Goal: Transaction & Acquisition: Purchase product/service

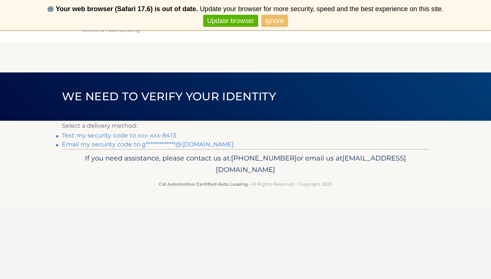
click at [141, 136] on link "Text my security code to xxx-xxx-8413" at bounding box center [119, 135] width 114 height 7
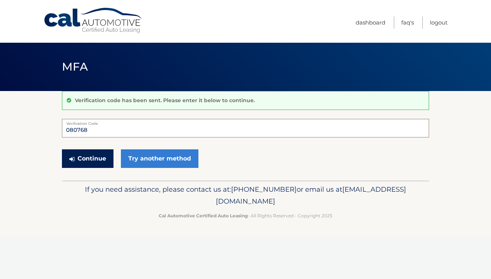
type input "080768"
click at [90, 159] on button "Continue" at bounding box center [88, 158] width 52 height 19
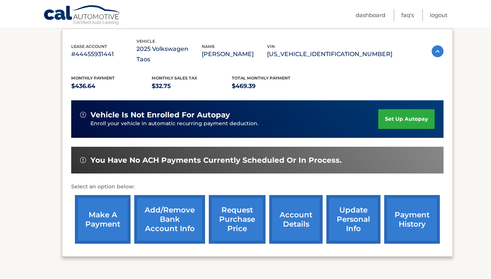
scroll to position [125, 0]
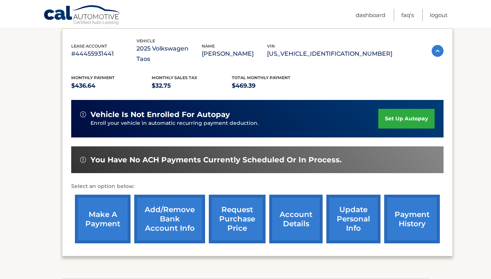
click at [104, 210] on link "make a payment" at bounding box center [103, 218] width 56 height 49
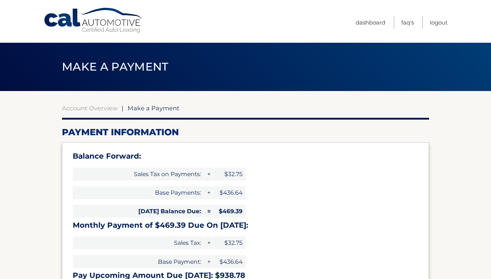
select select "YzNmNTM0ZmUtNzc4Yi00YWM4LTgzZGUtMjg2NWVjNmY1M2Yx"
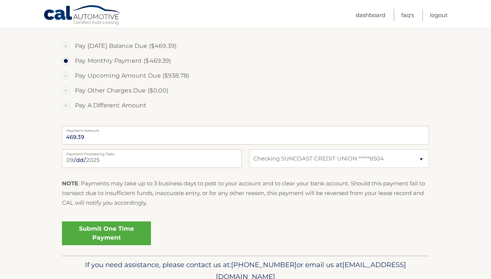
scroll to position [273, 0]
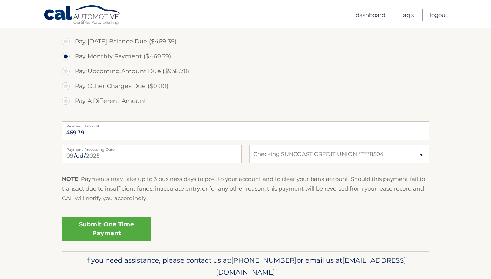
click at [112, 228] on link "Submit One Time Payment" at bounding box center [106, 229] width 89 height 24
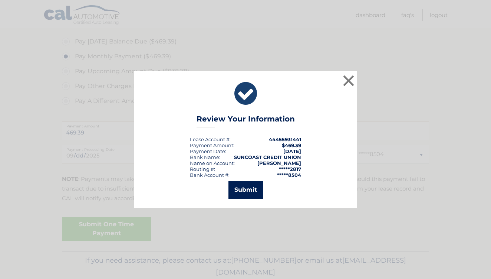
click at [252, 193] on button "Submit" at bounding box center [246, 190] width 35 height 18
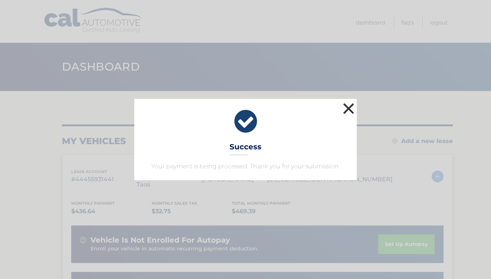
click at [351, 112] on button "×" at bounding box center [348, 108] width 15 height 15
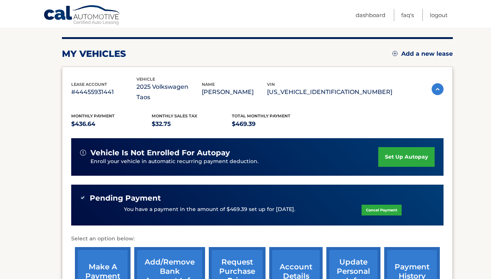
scroll to position [151, 0]
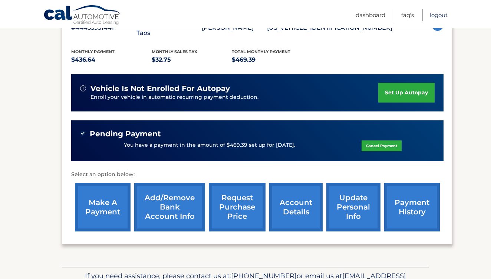
click at [437, 17] on link "Logout" at bounding box center [439, 15] width 18 height 12
